Goal: Navigation & Orientation: Find specific page/section

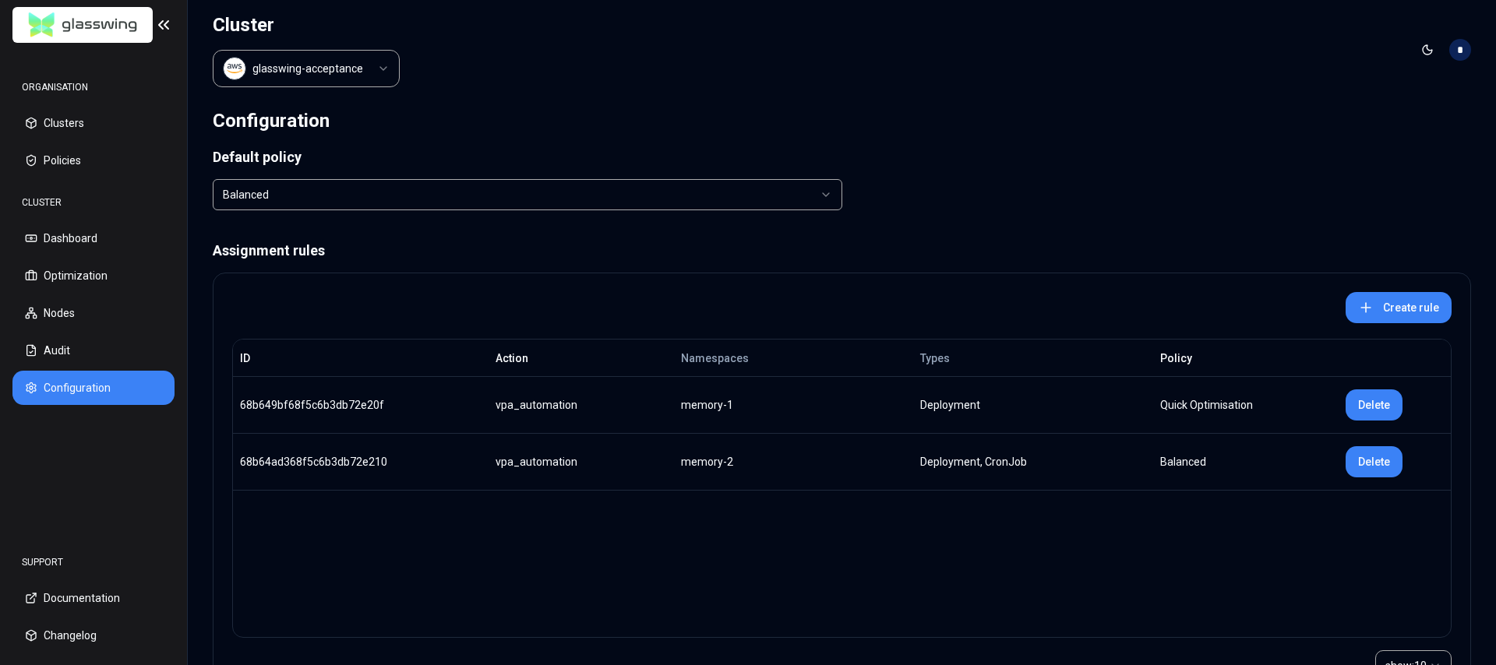
scroll to position [86, 0]
click at [357, 67] on html "ORGANISATION Clusters Policies CLUSTER Dashboard Optimization Nodes Audit Confi…" at bounding box center [748, 332] width 1496 height 665
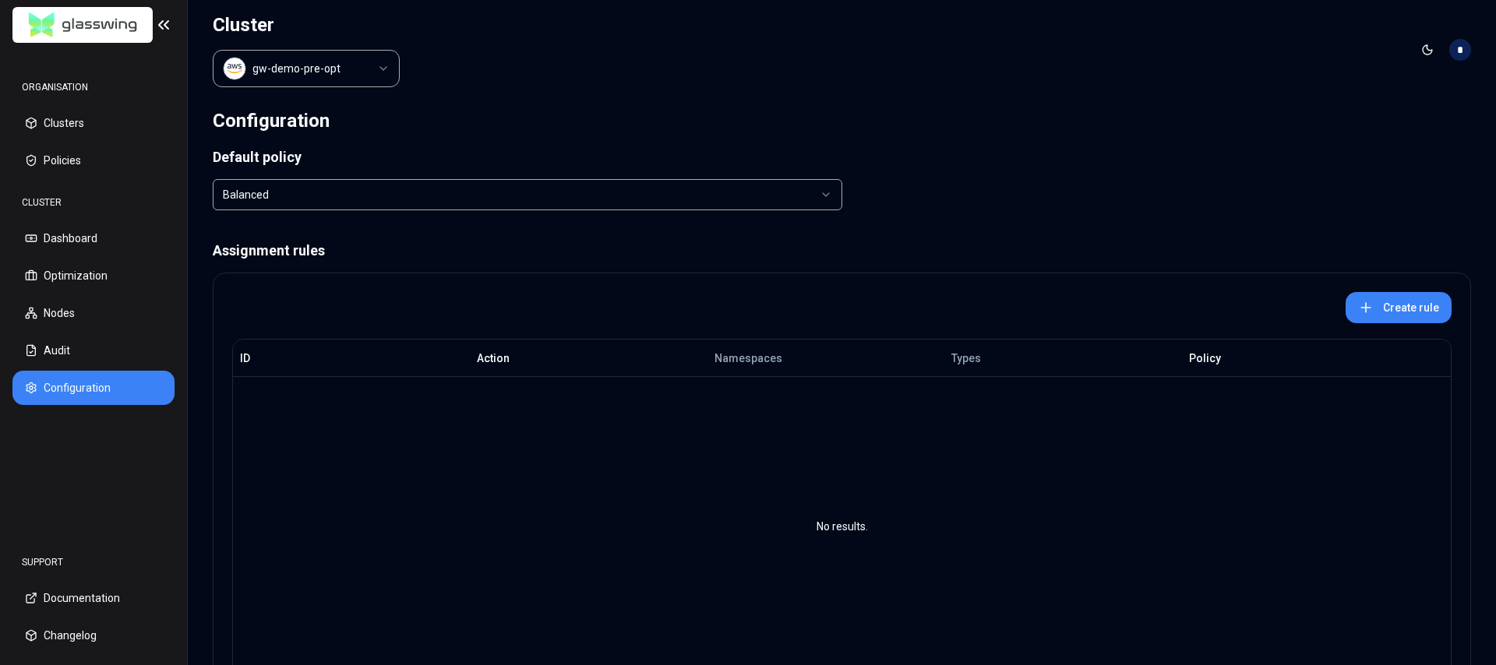
click at [372, 60] on html "ORGANISATION Clusters Policies CLUSTER Dashboard Optimization Nodes Audit Confi…" at bounding box center [748, 332] width 1496 height 665
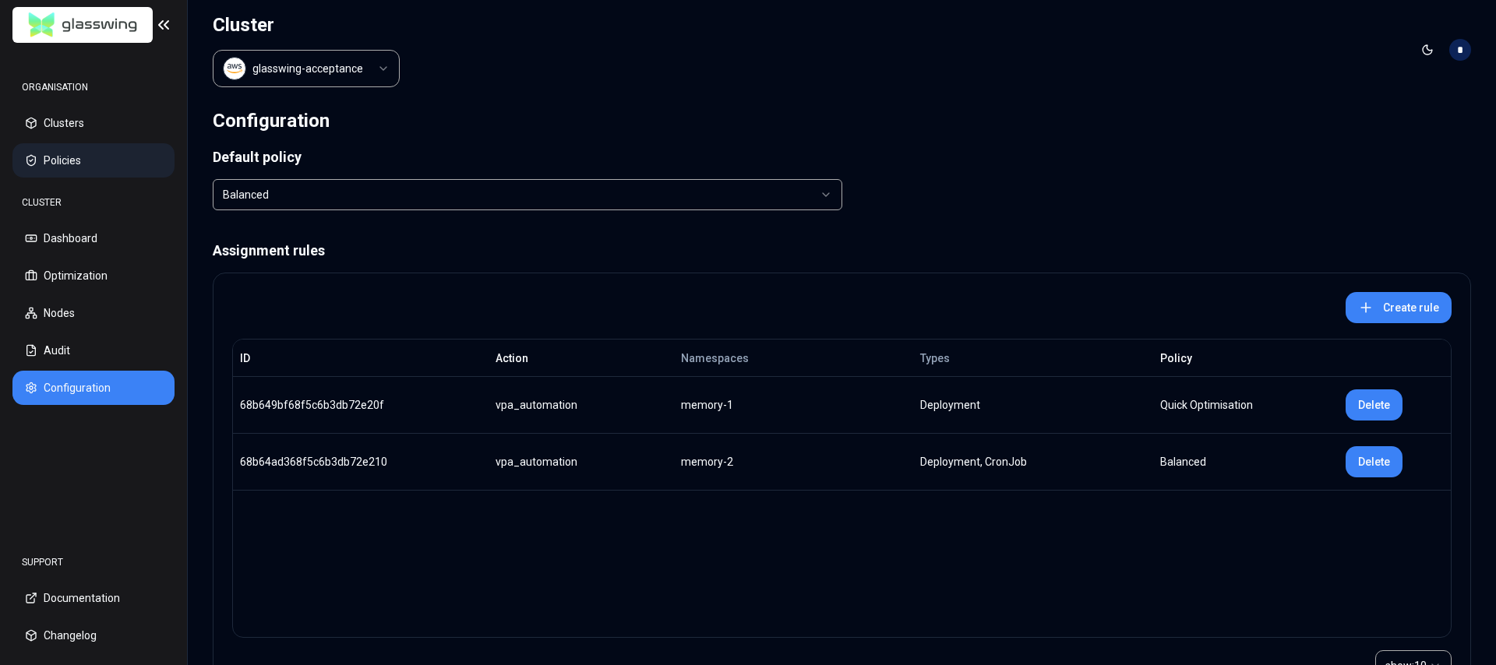
click at [72, 161] on button "Policies" at bounding box center [93, 160] width 162 height 34
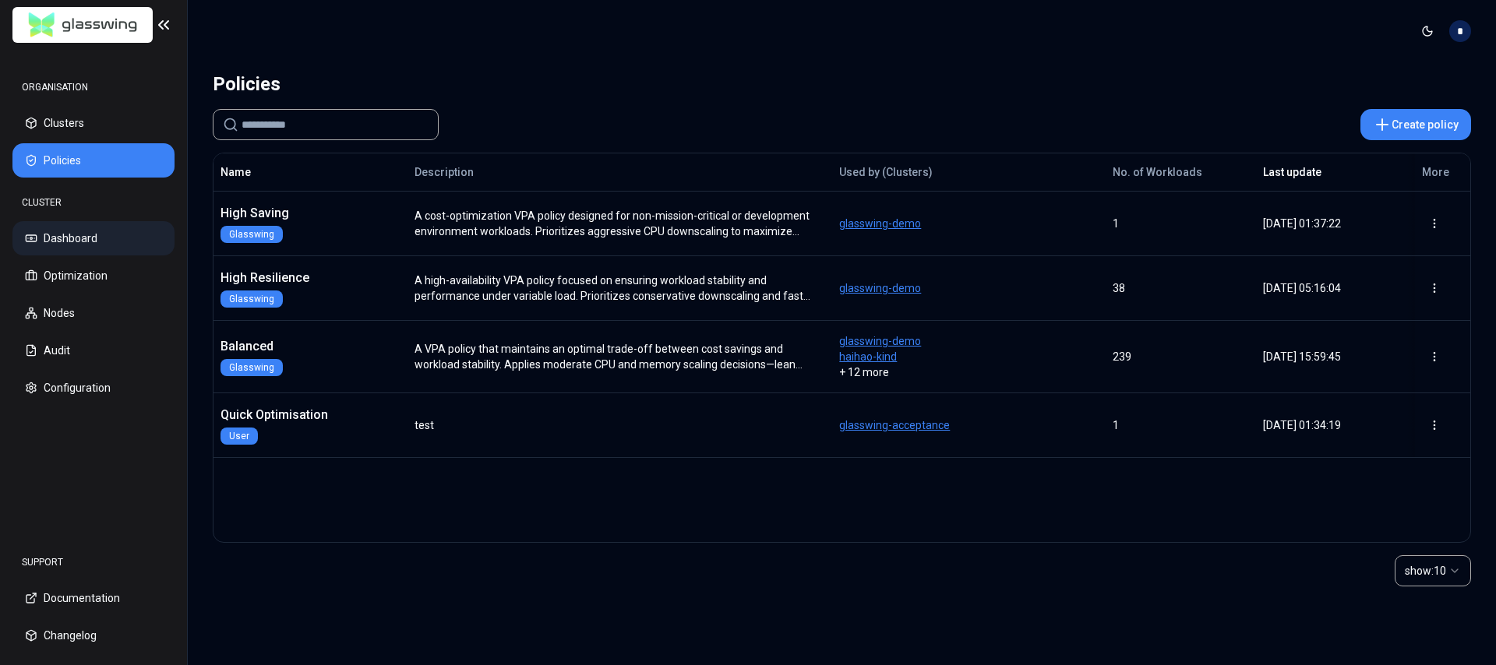
click at [91, 236] on button "Dashboard" at bounding box center [93, 238] width 162 height 34
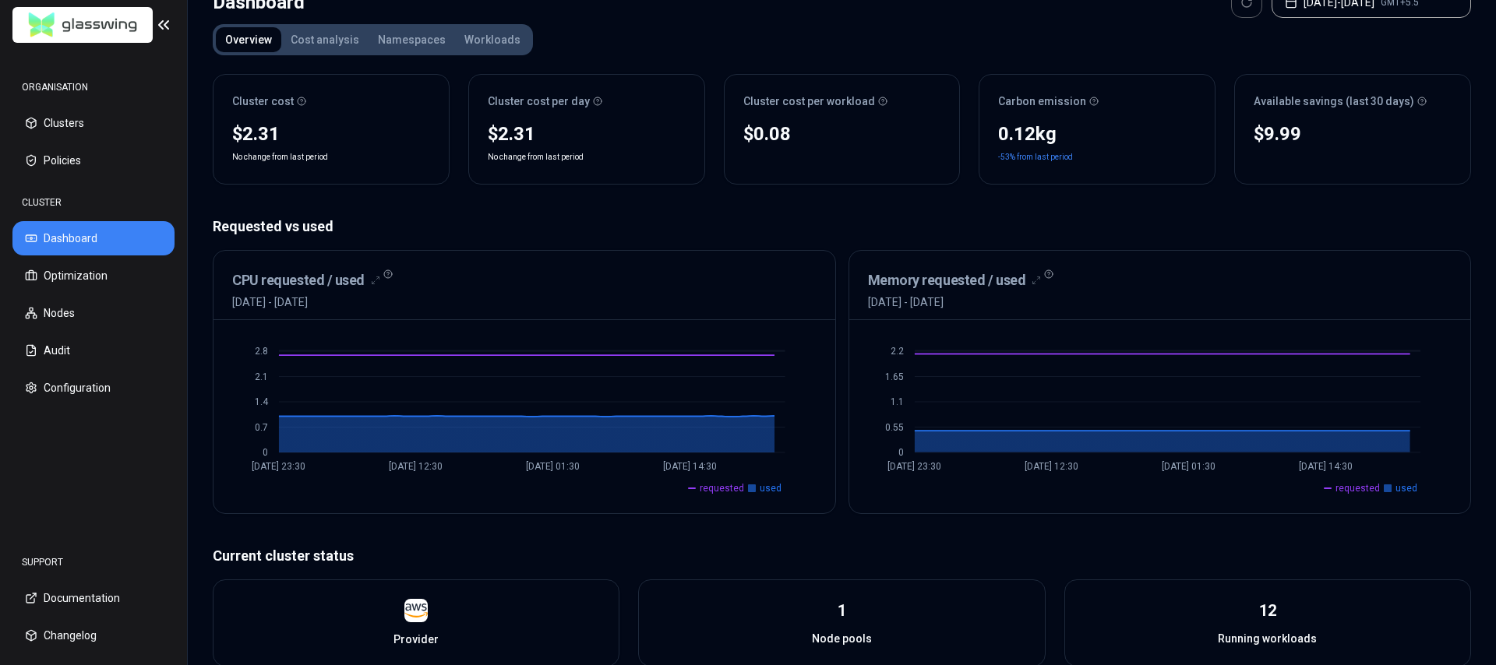
scroll to position [7, 0]
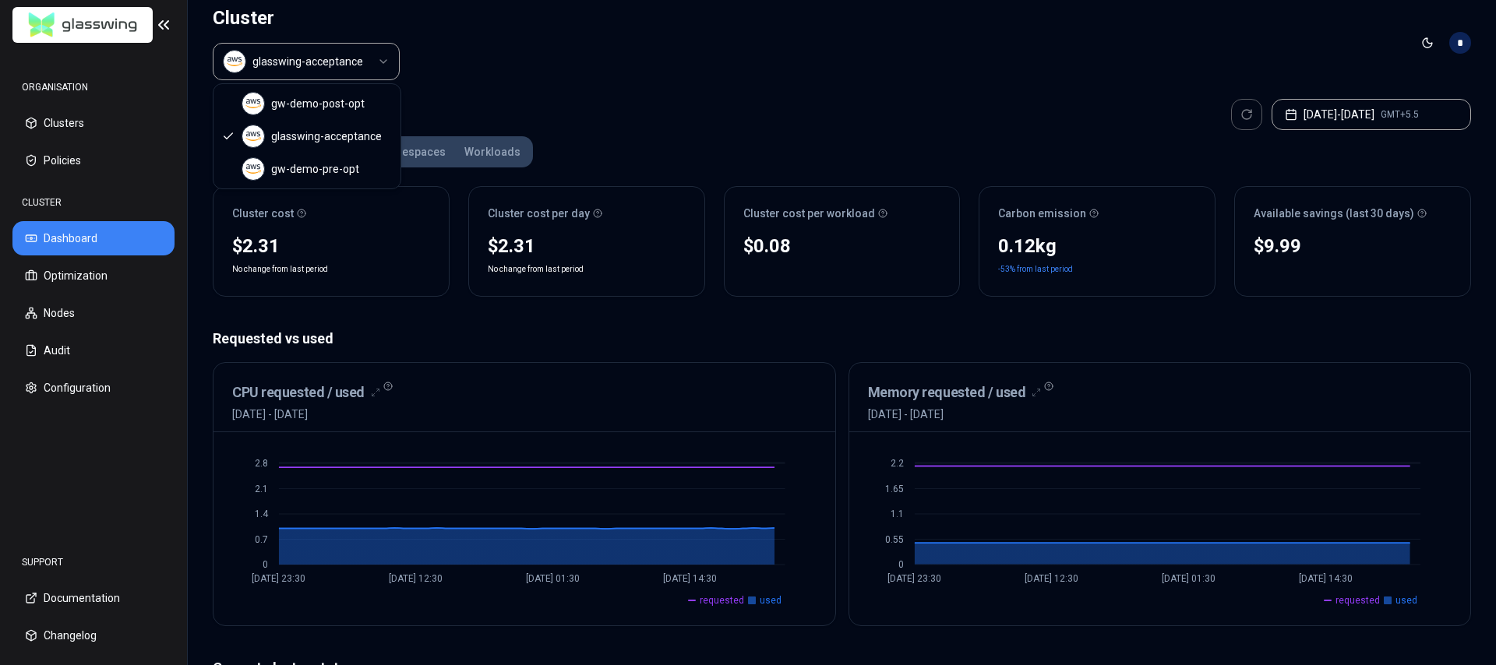
click at [360, 61] on html "ORGANISATION Clusters Policies CLUSTER Dashboard Optimization Nodes Audit Confi…" at bounding box center [748, 332] width 1496 height 665
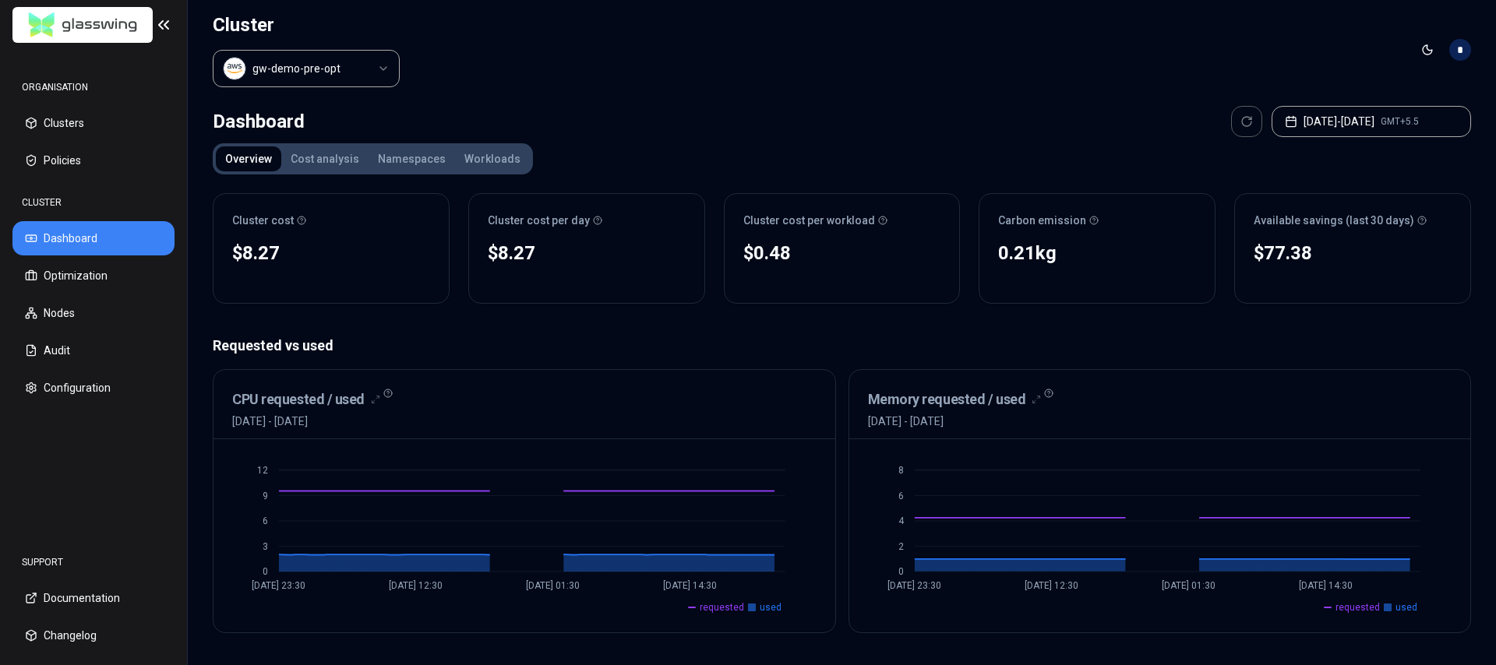
click at [376, 60] on html "ORGANISATION Clusters Policies CLUSTER Dashboard Optimization Nodes Audit Confi…" at bounding box center [748, 332] width 1496 height 665
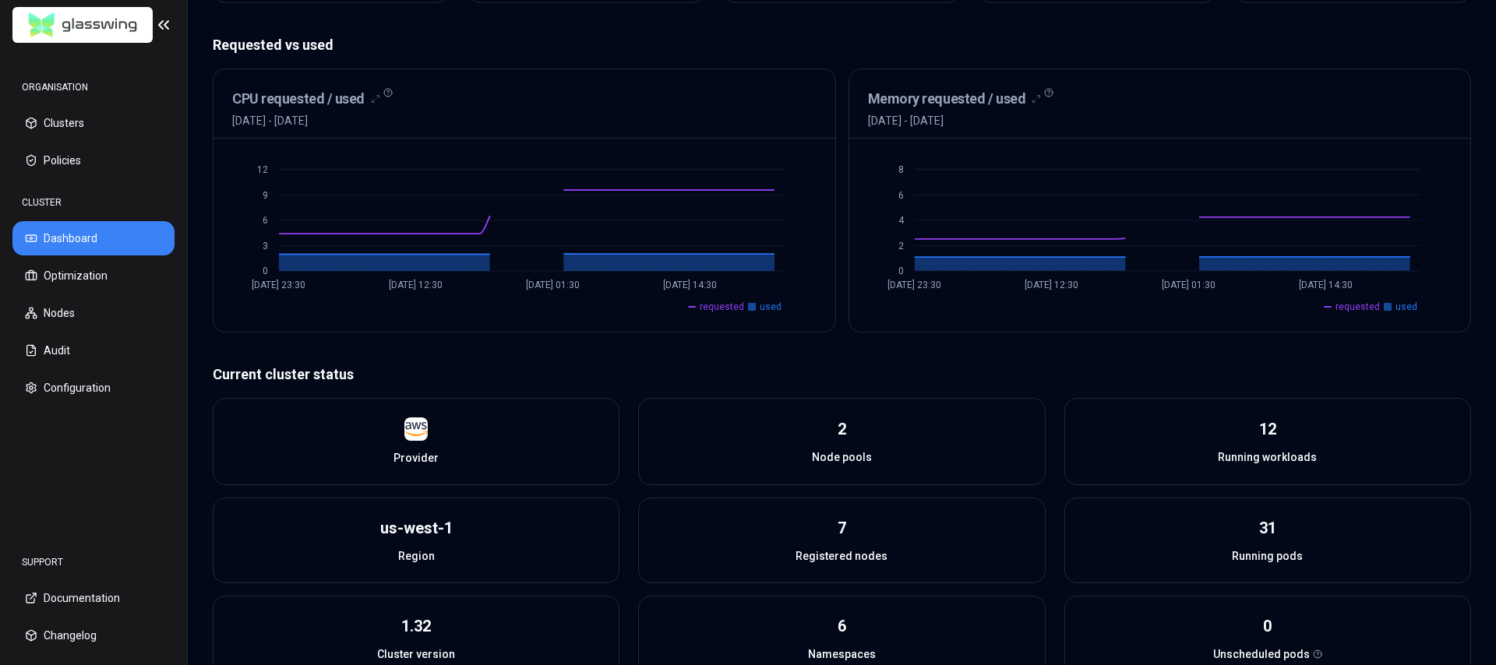
scroll to position [316, 0]
